Goal: Transaction & Acquisition: Purchase product/service

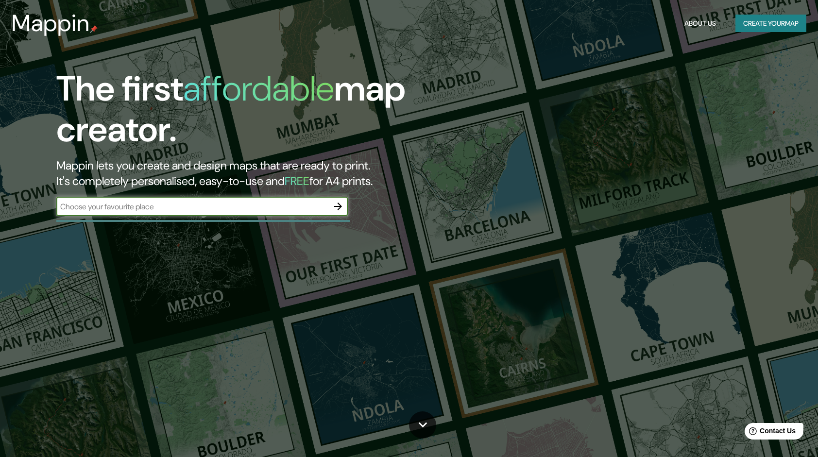
click at [762, 26] on button "Create your map" at bounding box center [771, 24] width 71 height 18
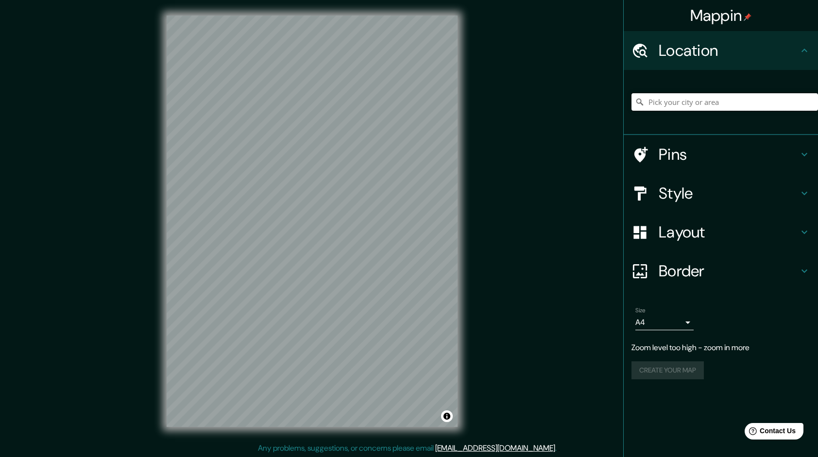
click at [661, 99] on input "Pick your city or area" at bounding box center [725, 101] width 187 height 17
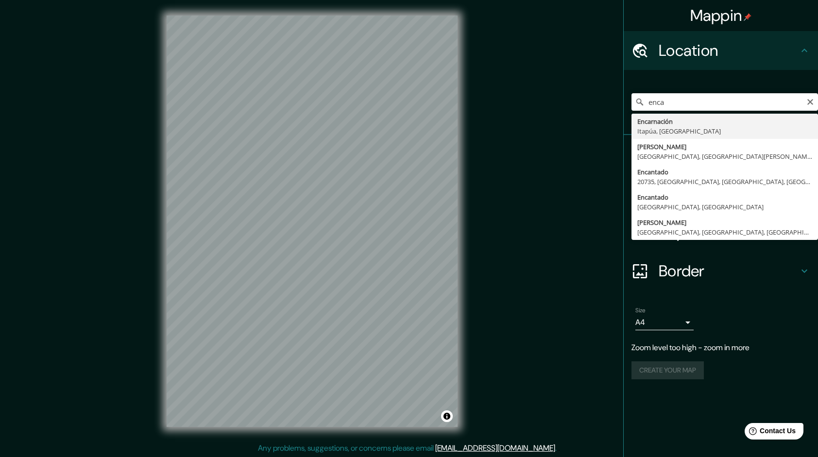
type input "[PERSON_NAME], [GEOGRAPHIC_DATA], [GEOGRAPHIC_DATA]"
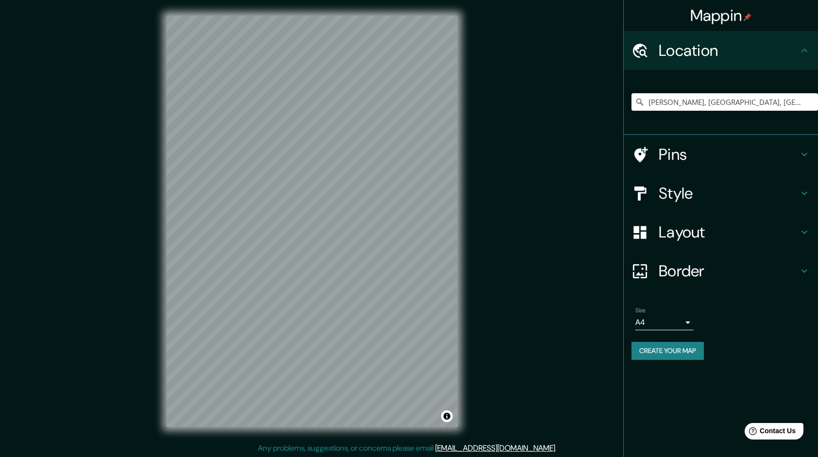
click at [693, 193] on h4 "Style" at bounding box center [729, 193] width 140 height 19
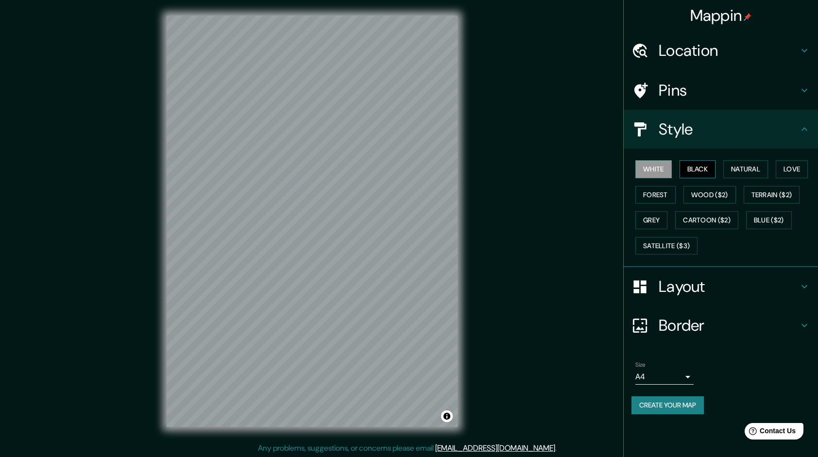
click at [697, 167] on button "Black" at bounding box center [698, 169] width 36 height 18
click at [748, 166] on button "Natural" at bounding box center [746, 169] width 45 height 18
click at [791, 165] on button "Love" at bounding box center [792, 169] width 32 height 18
click at [663, 198] on button "Forest" at bounding box center [656, 195] width 40 height 18
click at [711, 189] on button "Wood ($2)" at bounding box center [710, 195] width 52 height 18
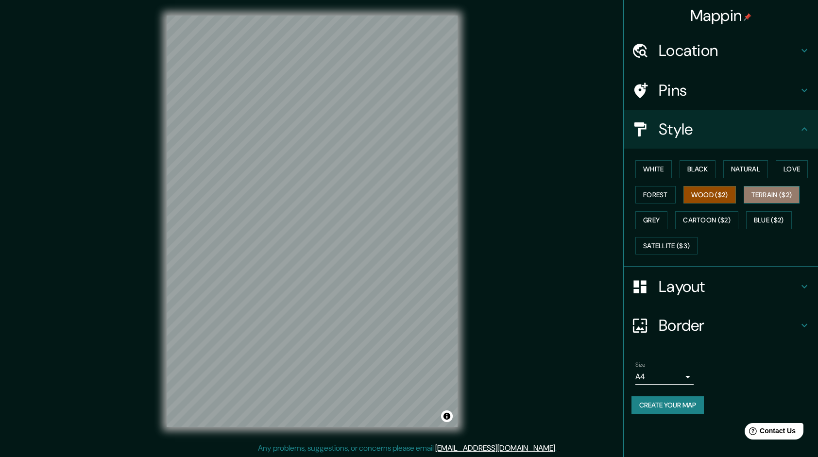
drag, startPoint x: 778, startPoint y: 198, endPoint x: 773, endPoint y: 199, distance: 5.9
click at [777, 198] on button "Terrain ($2)" at bounding box center [772, 195] width 56 height 18
click at [655, 218] on button "Grey" at bounding box center [652, 220] width 32 height 18
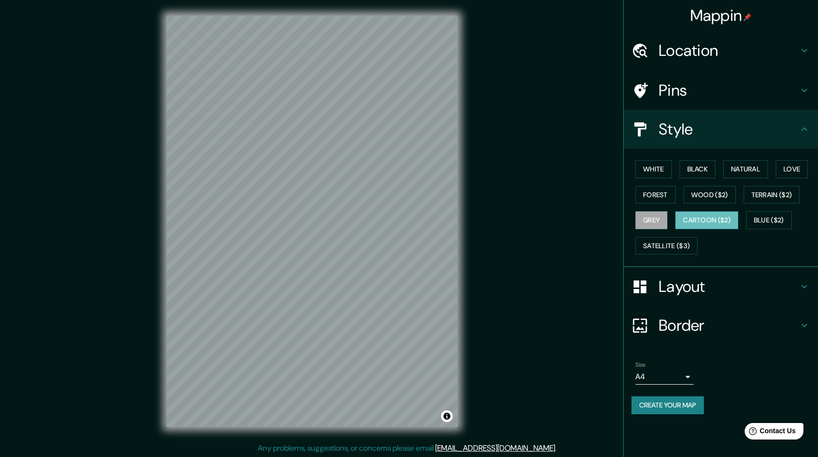
click at [694, 221] on button "Cartoon ($2)" at bounding box center [706, 220] width 63 height 18
click at [779, 218] on button "Blue ($2)" at bounding box center [769, 220] width 46 height 18
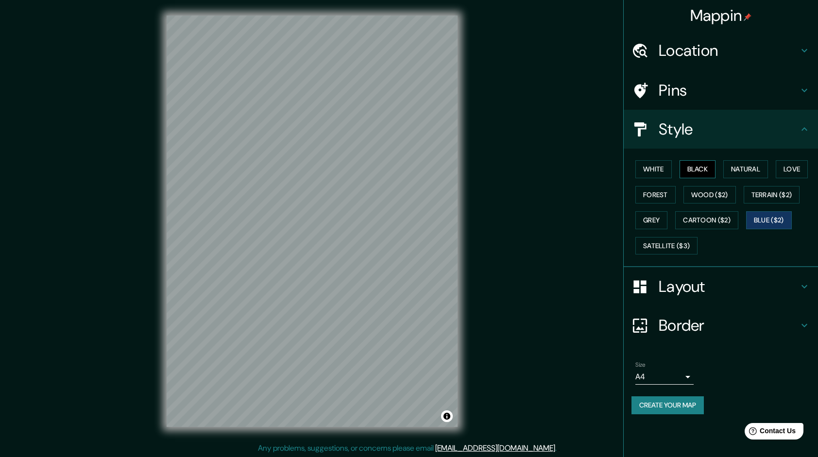
click at [703, 168] on button "Black" at bounding box center [698, 169] width 36 height 18
click at [646, 168] on button "White" at bounding box center [654, 169] width 36 height 18
click at [654, 218] on button "Grey" at bounding box center [652, 220] width 32 height 18
click at [664, 288] on h4 "Layout" at bounding box center [729, 286] width 140 height 19
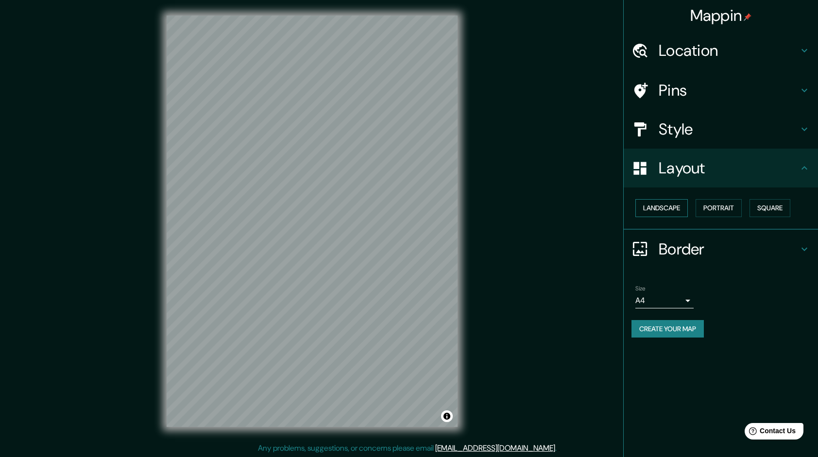
click at [665, 203] on button "Landscape" at bounding box center [662, 208] width 52 height 18
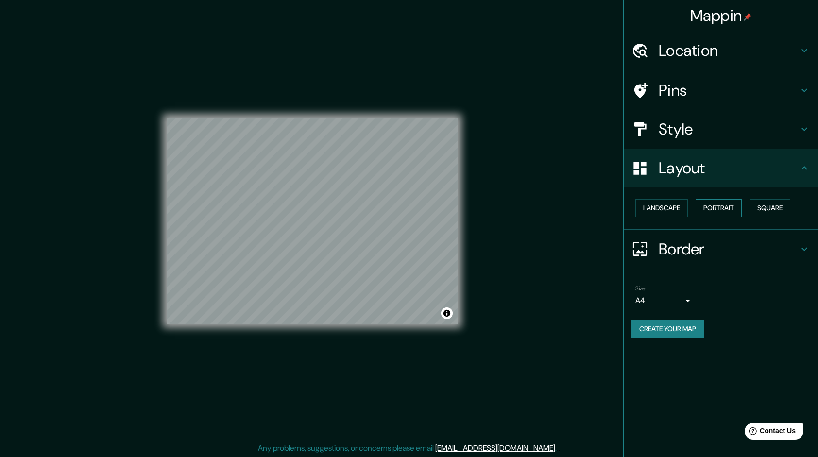
click at [727, 207] on button "Portrait" at bounding box center [719, 208] width 46 height 18
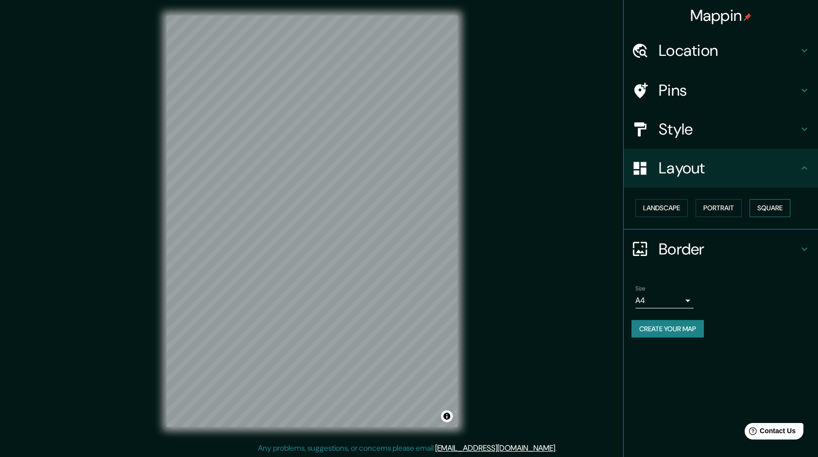
click at [763, 208] on button "Square" at bounding box center [770, 208] width 41 height 18
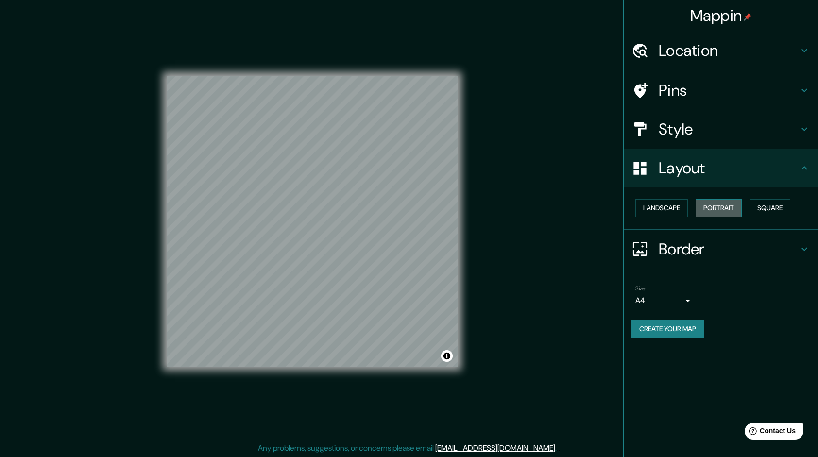
click at [719, 208] on button "Portrait" at bounding box center [719, 208] width 46 height 18
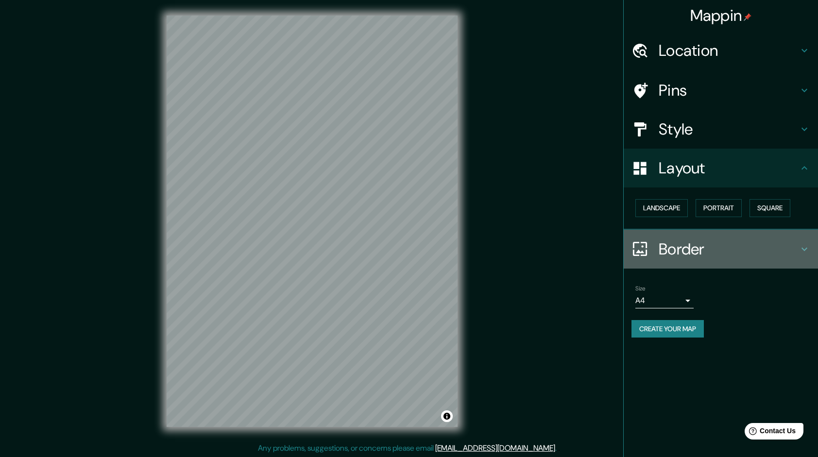
click at [672, 248] on h4 "Border" at bounding box center [729, 249] width 140 height 19
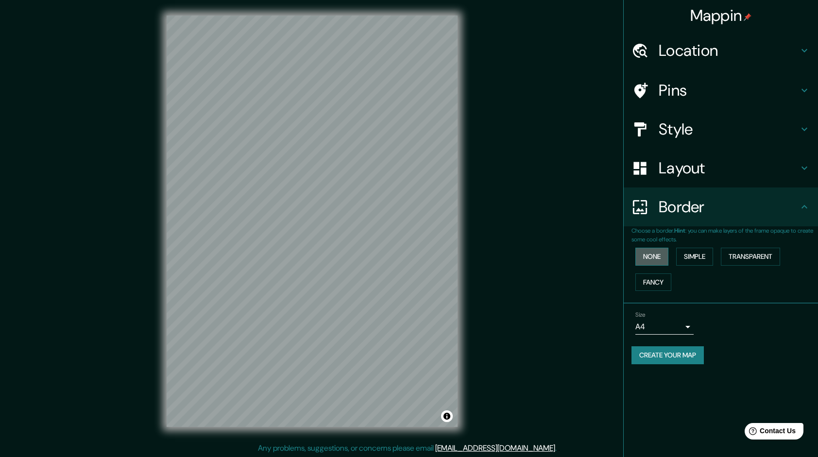
click at [664, 256] on button "None" at bounding box center [652, 257] width 33 height 18
click at [682, 257] on button "Simple" at bounding box center [694, 257] width 37 height 18
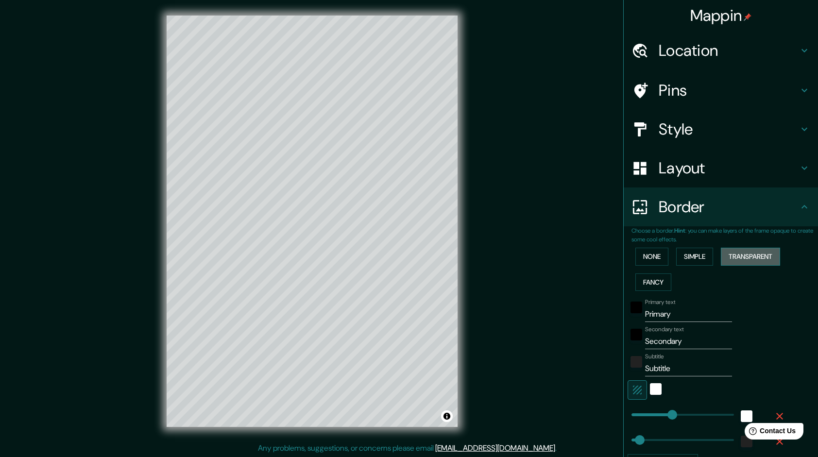
click at [738, 251] on button "Transparent" at bounding box center [750, 257] width 59 height 18
click at [650, 280] on button "Fancy" at bounding box center [654, 283] width 36 height 18
click at [653, 258] on button "None" at bounding box center [652, 257] width 33 height 18
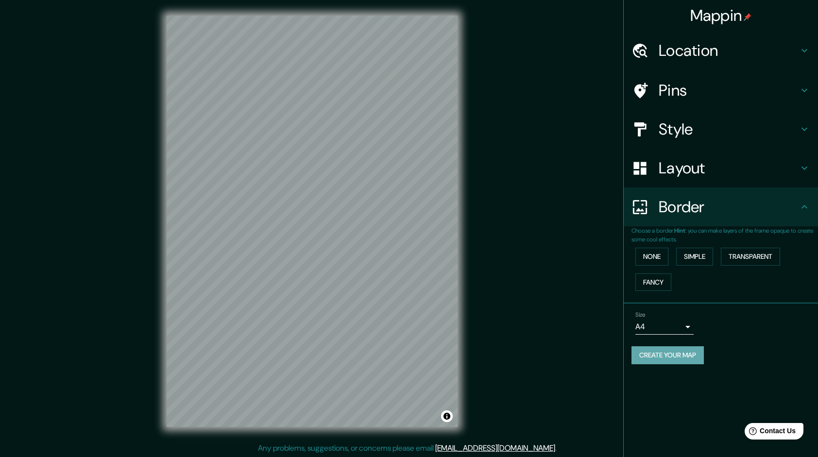
click at [677, 352] on button "Create your map" at bounding box center [668, 355] width 72 height 18
click at [682, 355] on button "Create your map" at bounding box center [668, 355] width 72 height 18
drag, startPoint x: 630, startPoint y: 54, endPoint x: 583, endPoint y: 61, distance: 47.6
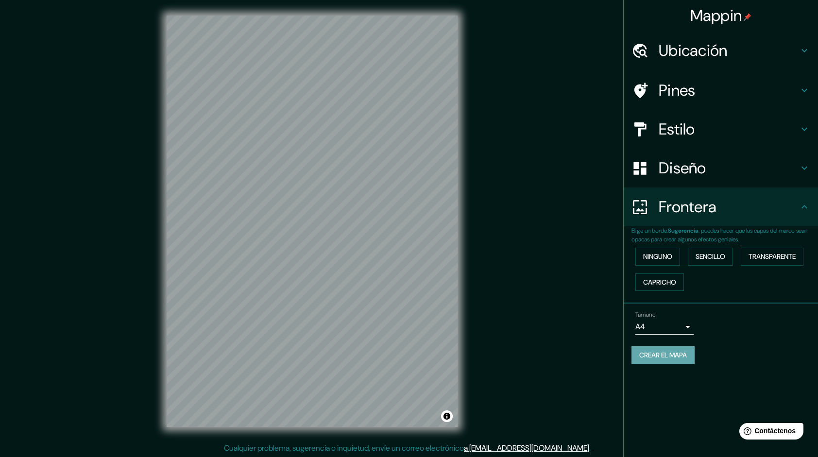
click at [677, 355] on font "Crear el mapa" at bounding box center [663, 355] width 48 height 12
click at [648, 356] on font "Crear el mapa" at bounding box center [663, 355] width 48 height 12
click at [446, 416] on button "Alternar atribución" at bounding box center [447, 417] width 12 height 12
click at [649, 360] on font "Crear el mapa" at bounding box center [663, 355] width 48 height 12
click at [652, 350] on font "Crear el mapa" at bounding box center [663, 355] width 48 height 12
